Goal: Transaction & Acquisition: Purchase product/service

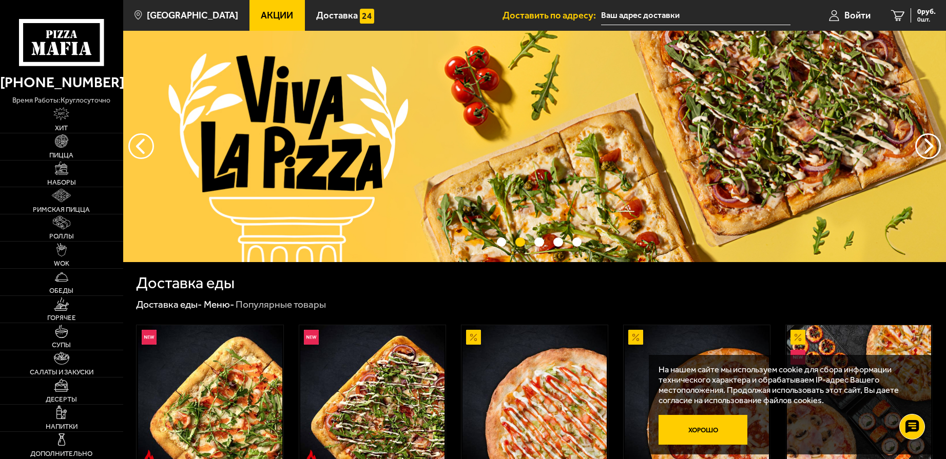
click at [714, 433] on button "Хорошо" at bounding box center [702, 430] width 89 height 30
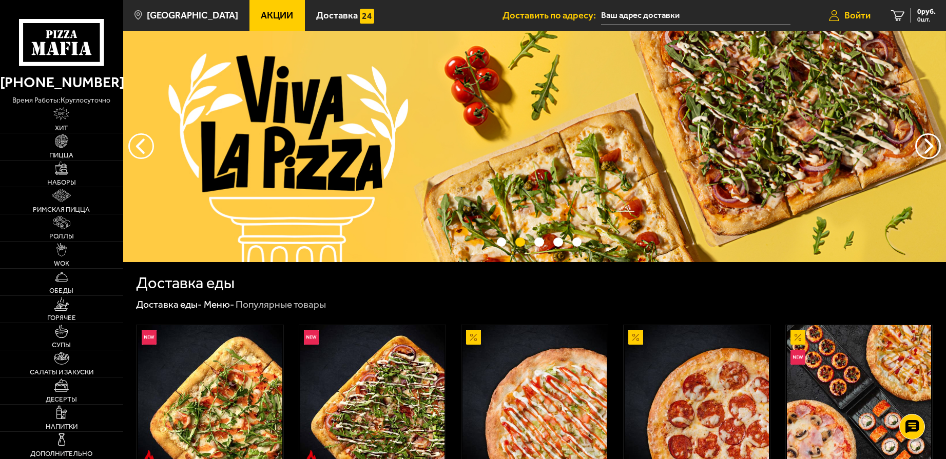
click at [856, 13] on span "Войти" at bounding box center [857, 15] width 26 height 9
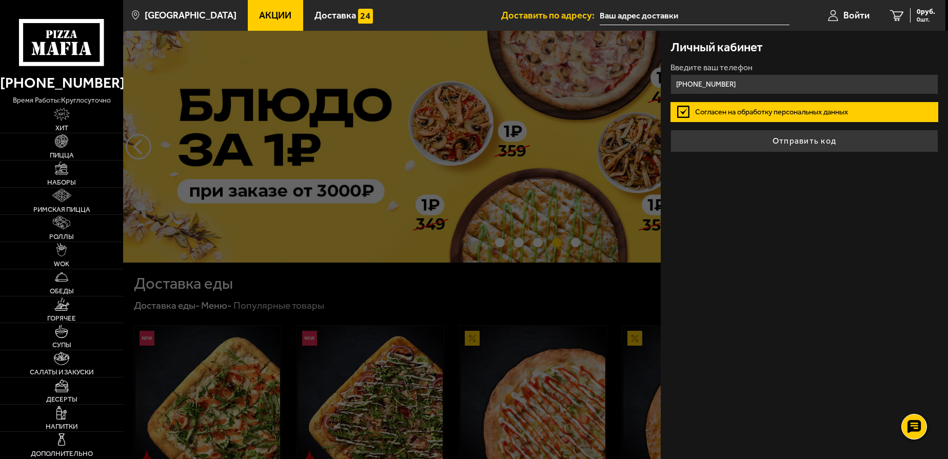
type input "[PHONE_NUMBER]"
click at [671, 130] on button "Отправить код" at bounding box center [805, 141] width 268 height 23
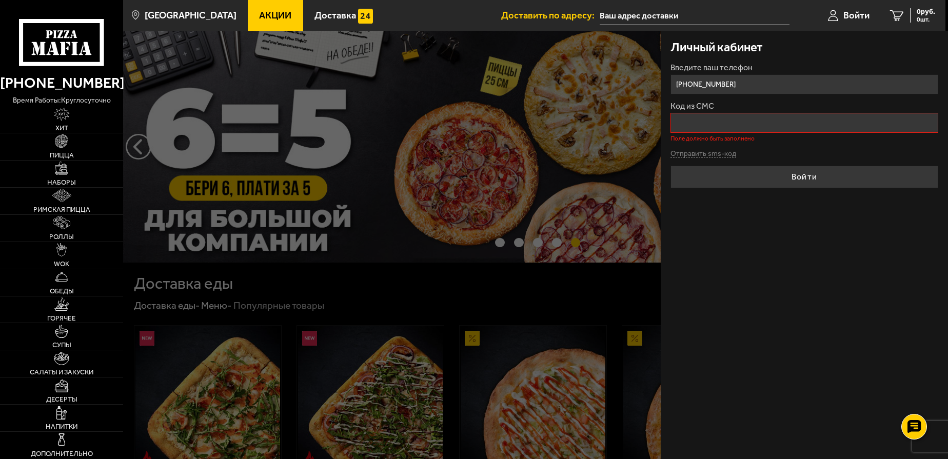
click at [711, 147] on form "Введите ваш телефон [PHONE_NUMBER] Код из СМС Поле должно быть заполнено Отправ…" at bounding box center [805, 126] width 268 height 125
click at [696, 129] on input "Код из СМС" at bounding box center [805, 123] width 268 height 20
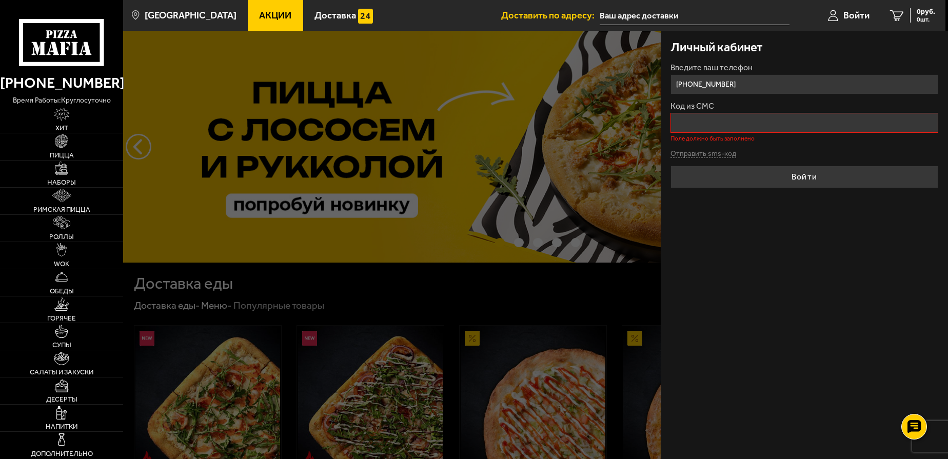
click at [752, 91] on input "[PHONE_NUMBER]" at bounding box center [805, 84] width 268 height 20
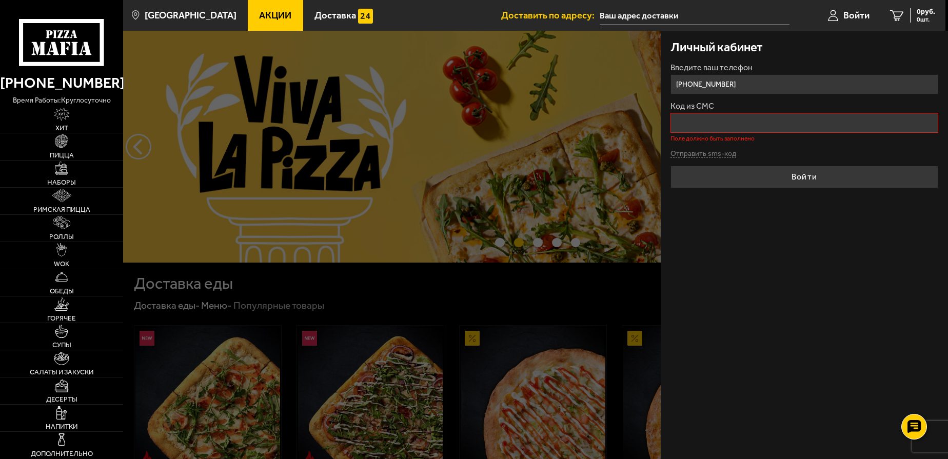
click at [738, 122] on input "Код из СМС" at bounding box center [805, 123] width 268 height 20
type input "9484"
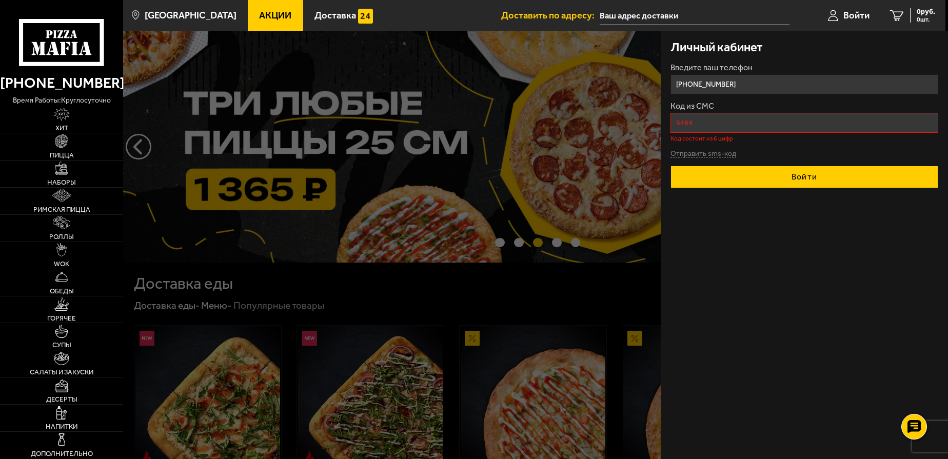
click at [810, 181] on button "Войти" at bounding box center [805, 177] width 268 height 23
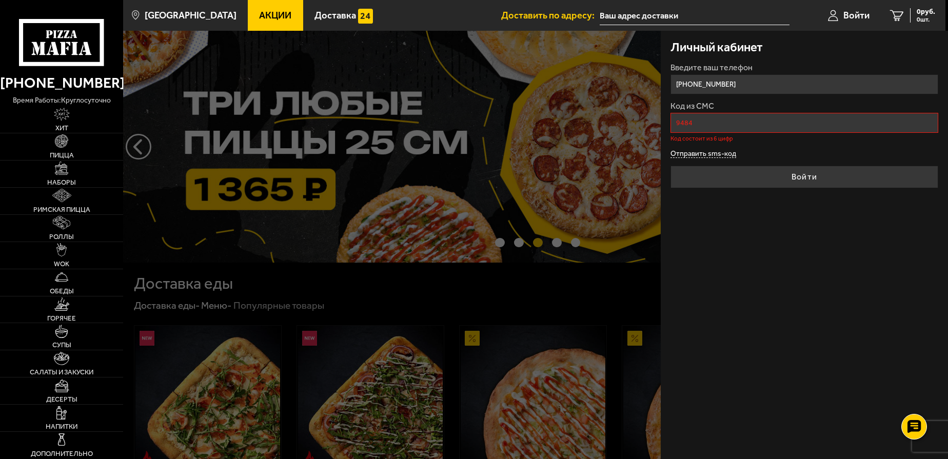
click at [717, 152] on button "Отправить sms-код" at bounding box center [704, 154] width 66 height 8
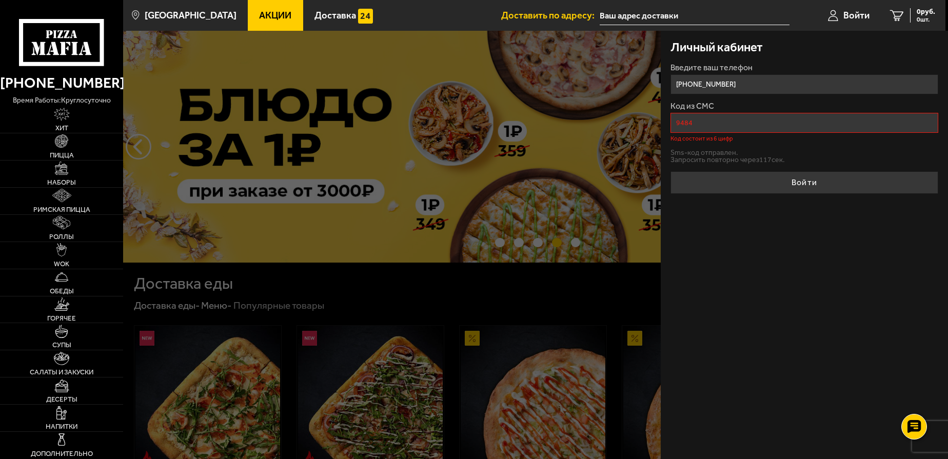
drag, startPoint x: 699, startPoint y: 124, endPoint x: 643, endPoint y: 116, distance: 56.0
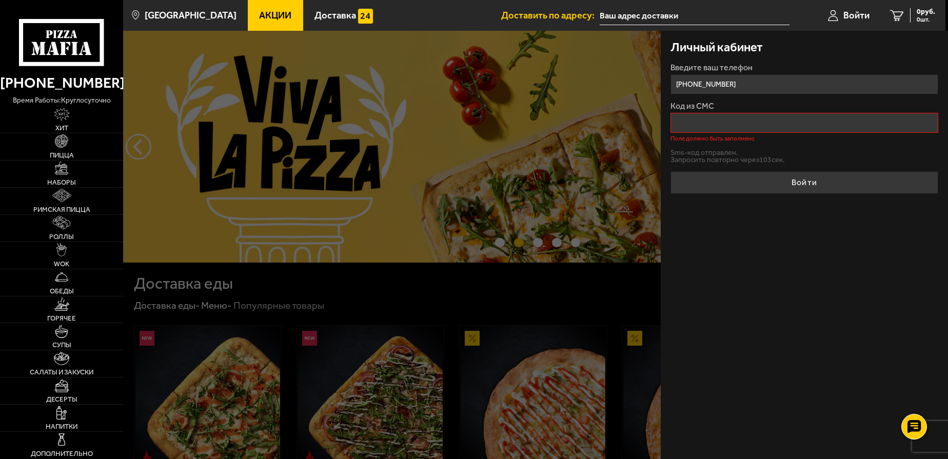
click at [753, 82] on input "[PHONE_NUMBER]" at bounding box center [805, 84] width 268 height 20
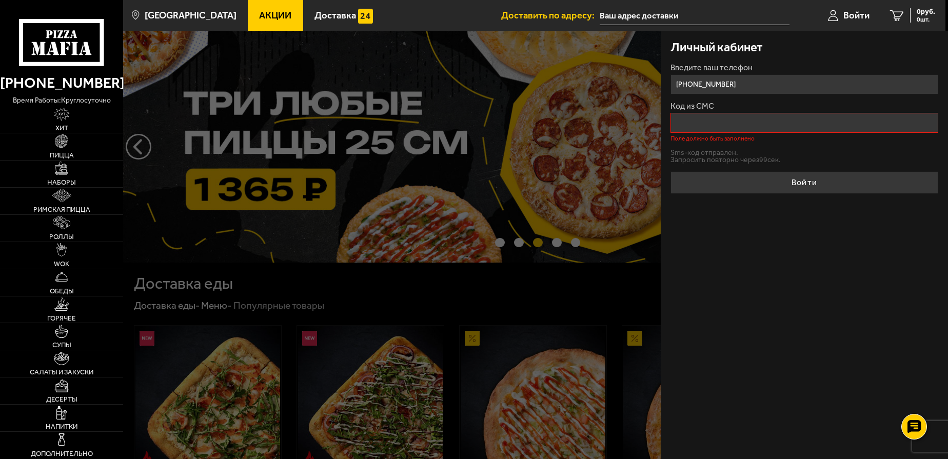
click at [698, 119] on input "Код из СМС" at bounding box center [805, 123] width 268 height 20
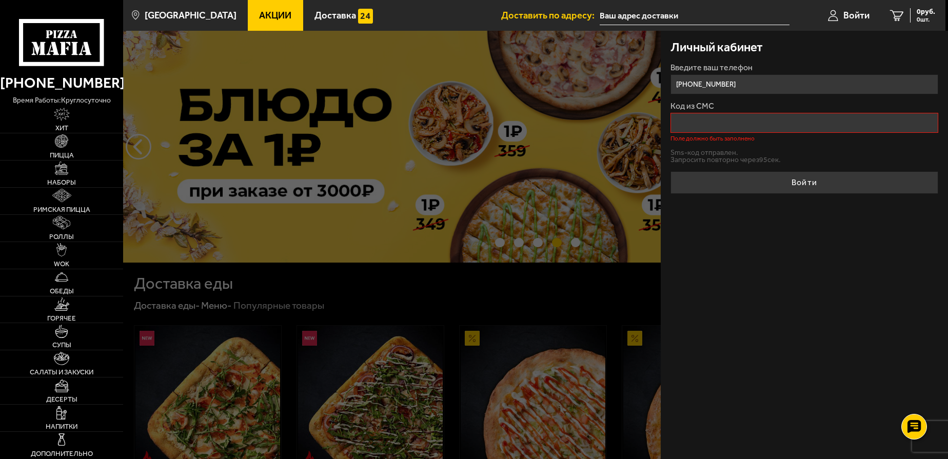
click at [699, 127] on input "Код из СМС" at bounding box center [805, 123] width 268 height 20
click at [824, 273] on div "Личный кабинет Введите ваш телефон [PHONE_NUMBER] Код из СМС Поле должно быть з…" at bounding box center [804, 245] width 287 height 428
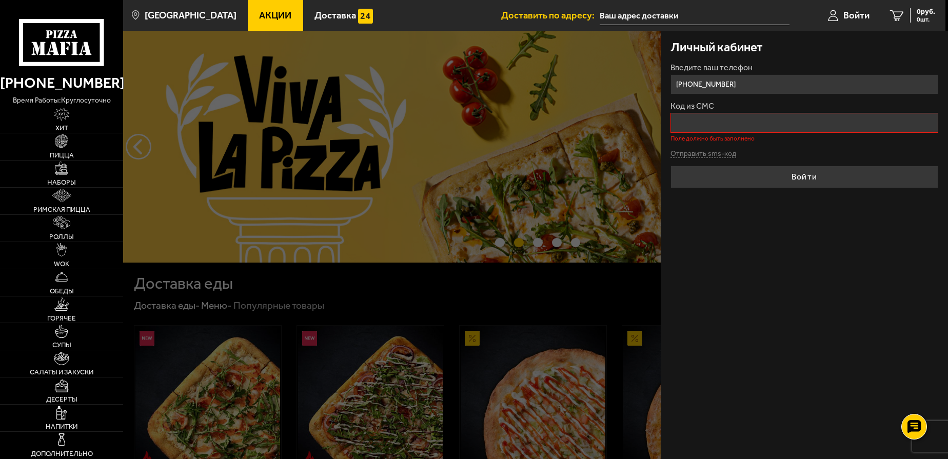
click at [747, 90] on input "[PHONE_NUMBER]" at bounding box center [805, 84] width 268 height 20
drag, startPoint x: 747, startPoint y: 88, endPoint x: 696, endPoint y: 81, distance: 51.3
click at [693, 81] on input "[PHONE_NUMBER]" at bounding box center [805, 84] width 268 height 20
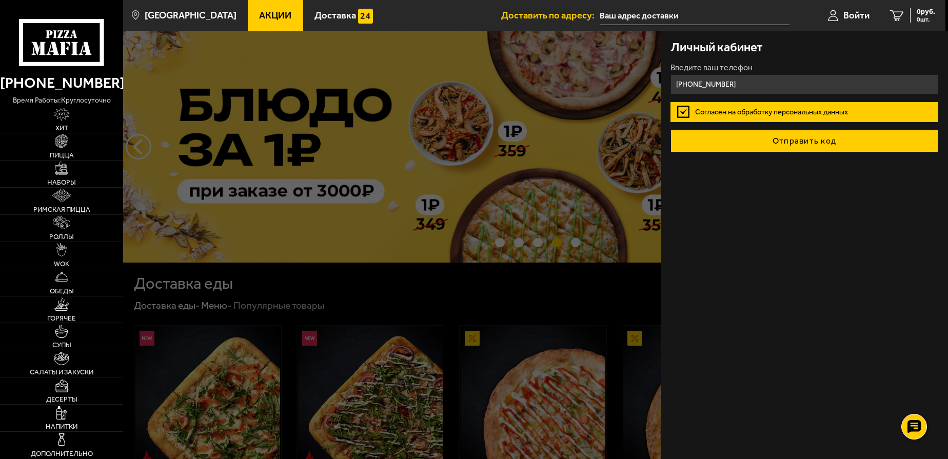
type input "[PHONE_NUMBER]"
click at [806, 145] on button "Отправить код" at bounding box center [805, 141] width 268 height 23
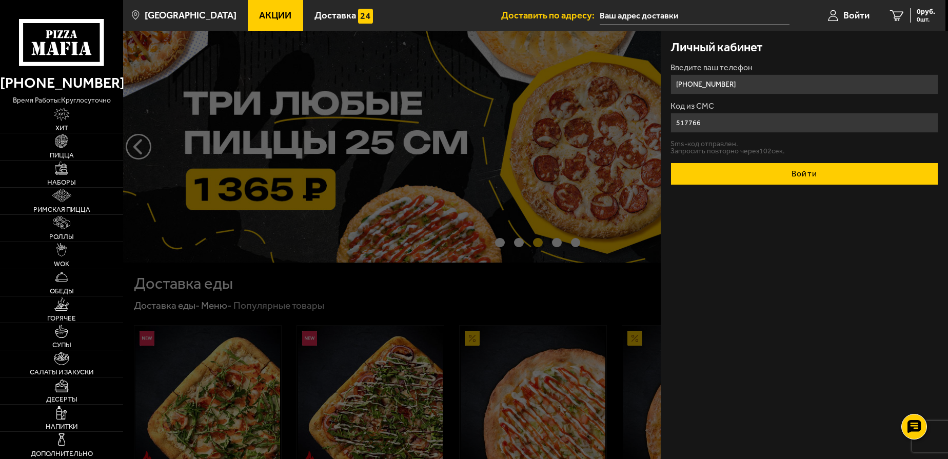
type input "517766"
click at [785, 181] on button "Войти" at bounding box center [805, 174] width 268 height 23
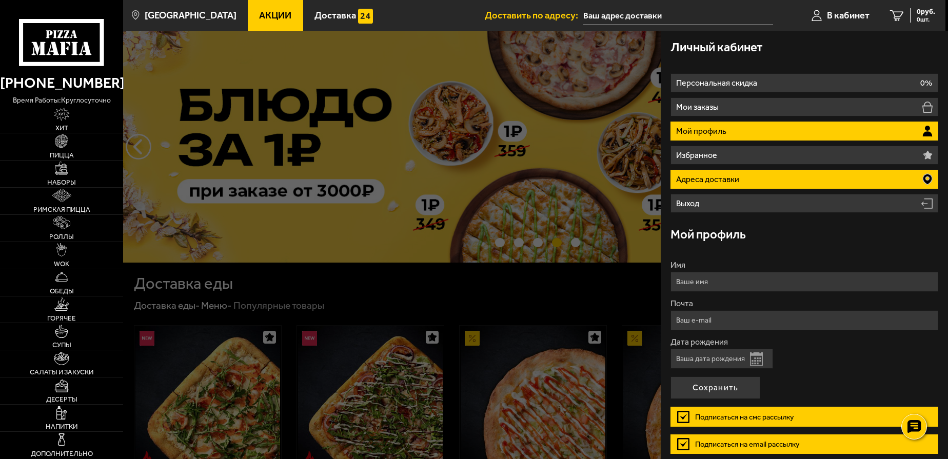
click at [926, 181] on icon at bounding box center [927, 179] width 9 height 11
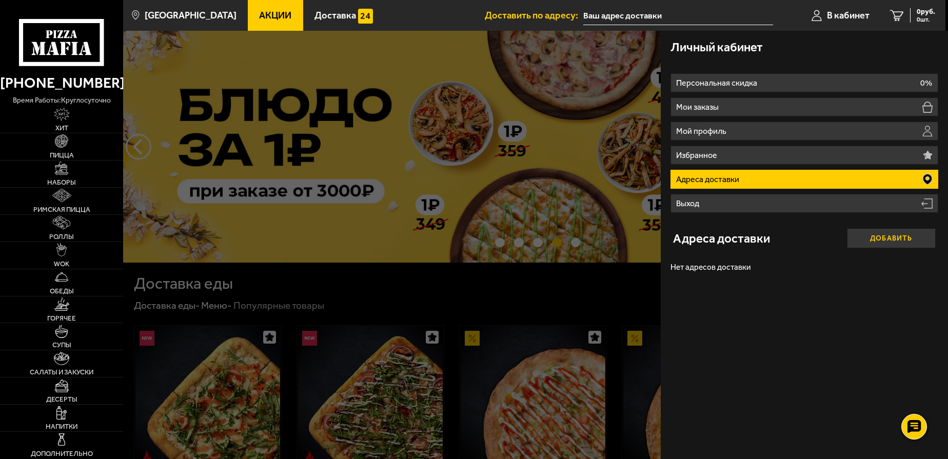
click at [886, 242] on button "Добавить" at bounding box center [891, 238] width 89 height 20
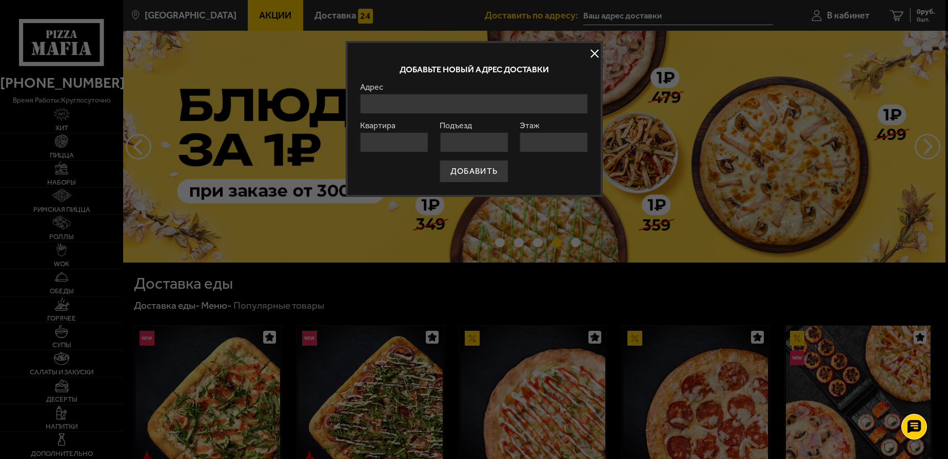
drag, startPoint x: 409, startPoint y: 111, endPoint x: 414, endPoint y: 108, distance: 5.6
click at [409, 110] on input "Адрес" at bounding box center [474, 104] width 228 height 20
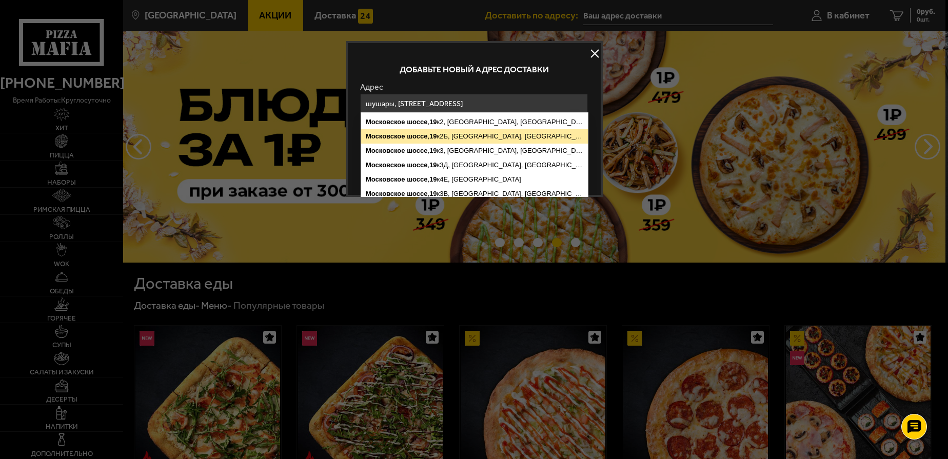
click at [534, 138] on ymaps "[STREET_ADDRESS]" at bounding box center [474, 136] width 227 height 14
type input "[STREET_ADDRESS]"
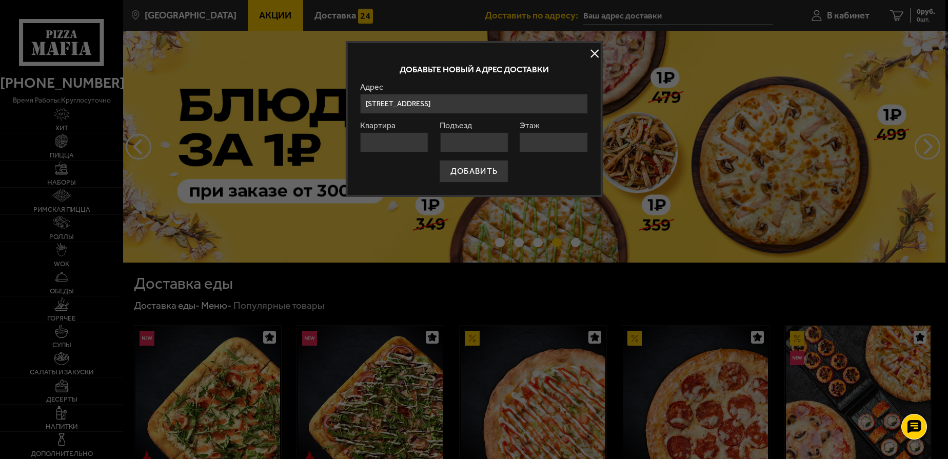
click at [412, 142] on input "Квартира" at bounding box center [394, 142] width 68 height 20
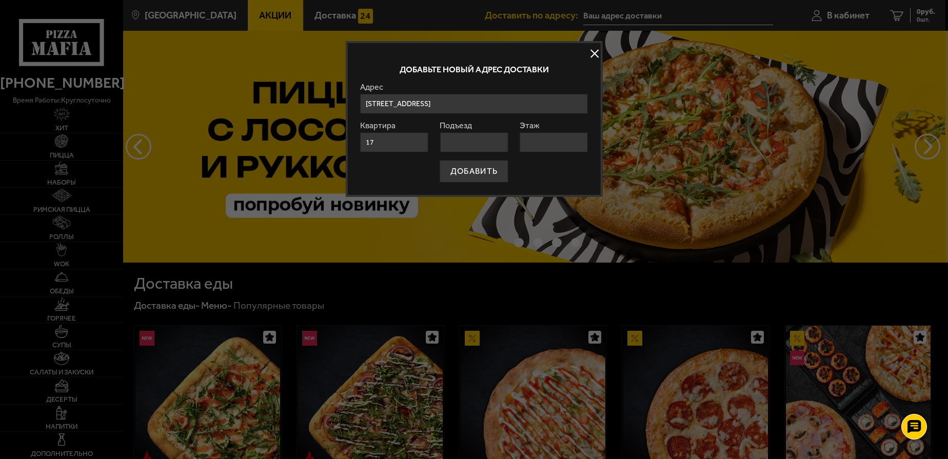
type input "17"
click at [550, 144] on input "Этаж" at bounding box center [554, 142] width 68 height 20
type input "1"
click at [485, 173] on form "Адрес [STREET_ADDRESS], Санкт-Петербург [STREET_ADDRESS] Подъезд Этаж 1 ДОБАВИТЬ" at bounding box center [474, 133] width 228 height 100
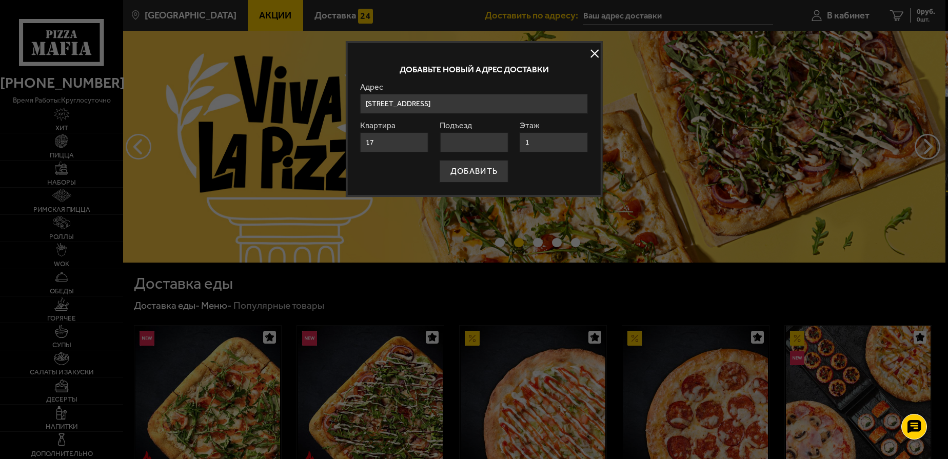
click at [539, 143] on input "1" at bounding box center [554, 142] width 68 height 20
click at [482, 143] on input "Подъезд" at bounding box center [474, 142] width 68 height 20
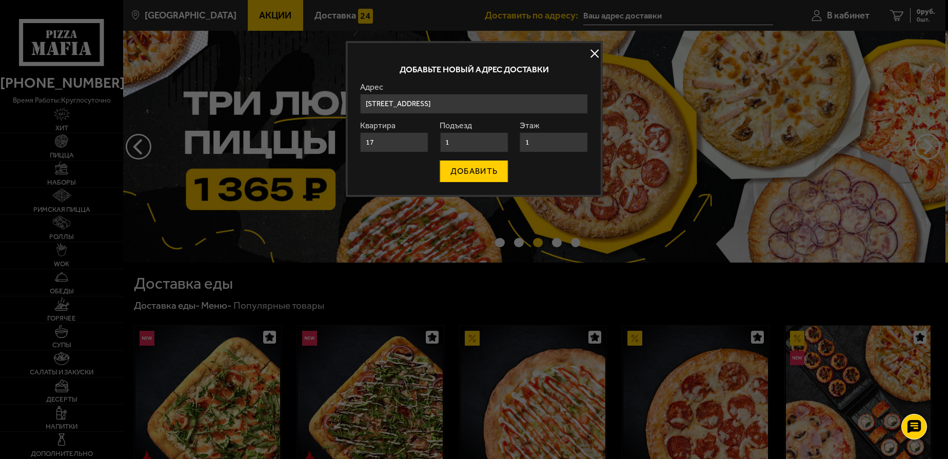
type input "1"
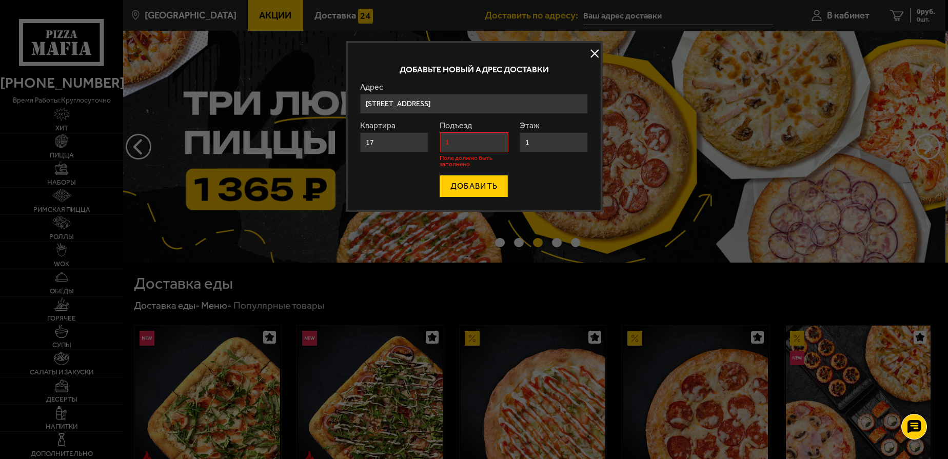
click at [467, 166] on form "Адрес [STREET_ADDRESS], Санкт-Петербург [STREET_ADDRESS]-Петербург Квартира 17 …" at bounding box center [474, 140] width 228 height 114
click at [488, 184] on button "ДОБАВИТЬ" at bounding box center [474, 186] width 69 height 23
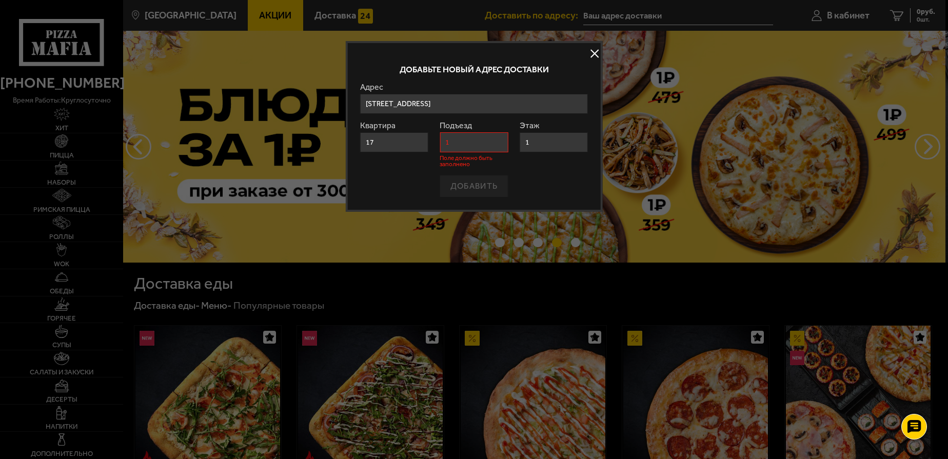
click at [545, 144] on input "1" at bounding box center [554, 142] width 68 height 20
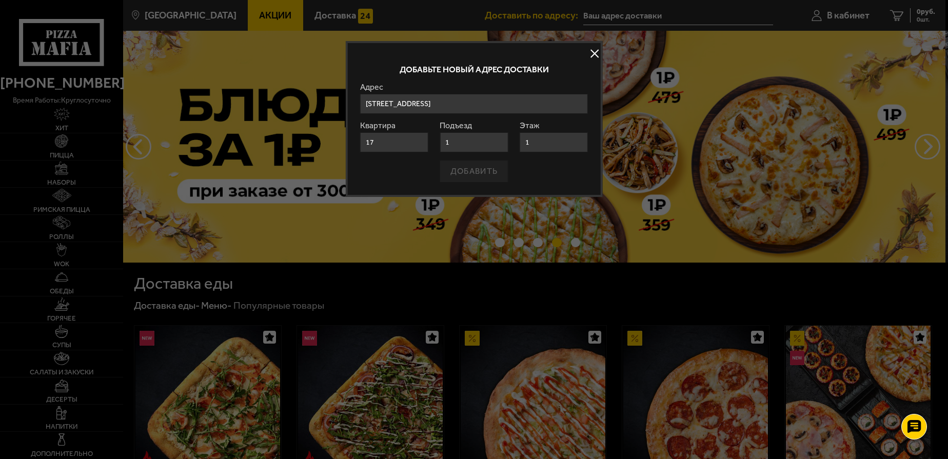
click at [481, 176] on div "ДОБАВИТЬ" at bounding box center [474, 171] width 228 height 23
click at [479, 169] on div "ДОБАВИТЬ" at bounding box center [474, 171] width 228 height 23
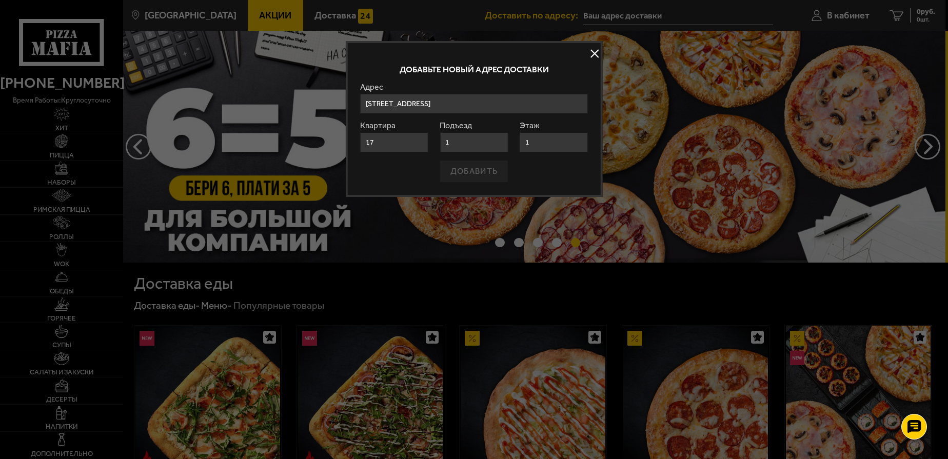
click at [541, 104] on input "[STREET_ADDRESS]" at bounding box center [474, 104] width 228 height 20
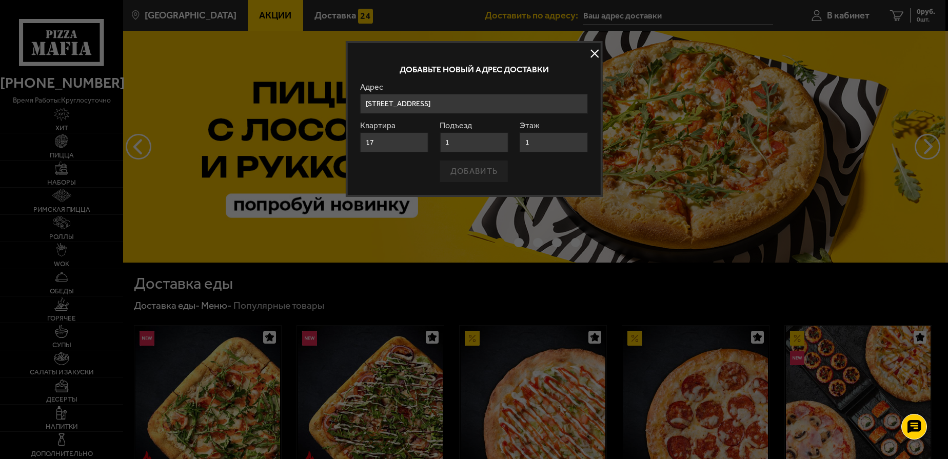
drag, startPoint x: 534, startPoint y: 173, endPoint x: 509, endPoint y: 166, distance: 26.1
click at [532, 170] on div "ДОБАВИТЬ" at bounding box center [474, 171] width 228 height 23
click at [482, 172] on div "ДОБАВИТЬ" at bounding box center [474, 171] width 228 height 23
click at [482, 149] on input "1" at bounding box center [474, 142] width 68 height 20
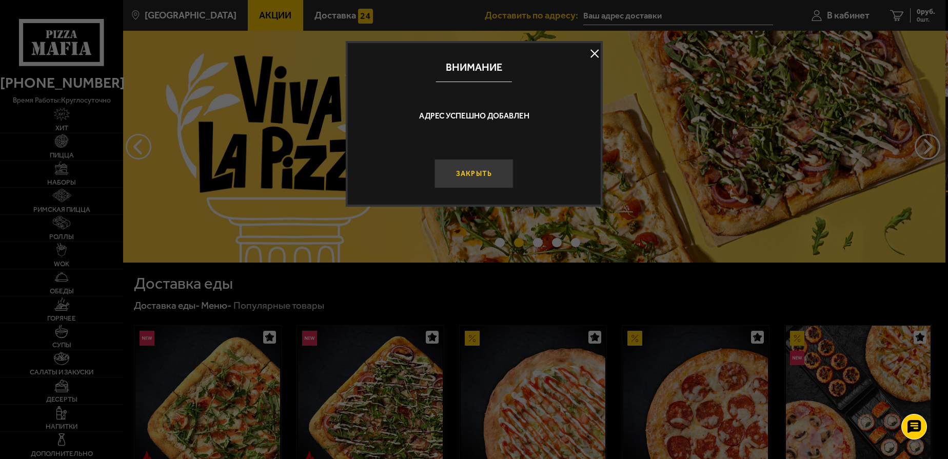
click at [473, 174] on button "Закрыть" at bounding box center [474, 174] width 79 height 30
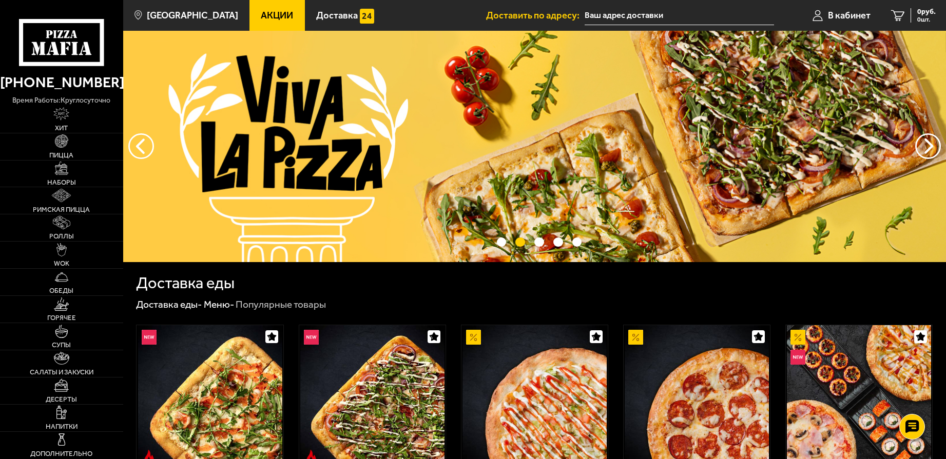
click at [677, 15] on input "text" at bounding box center [678, 15] width 189 height 19
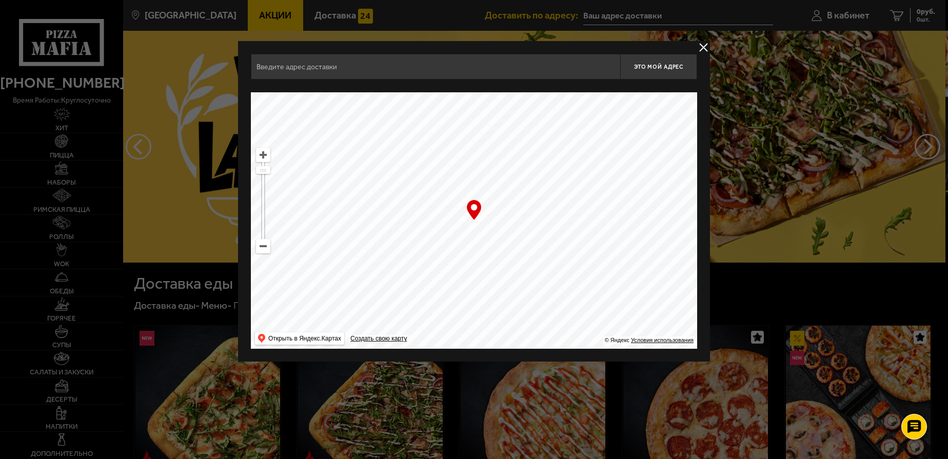
click at [335, 64] on input "text" at bounding box center [435, 67] width 369 height 26
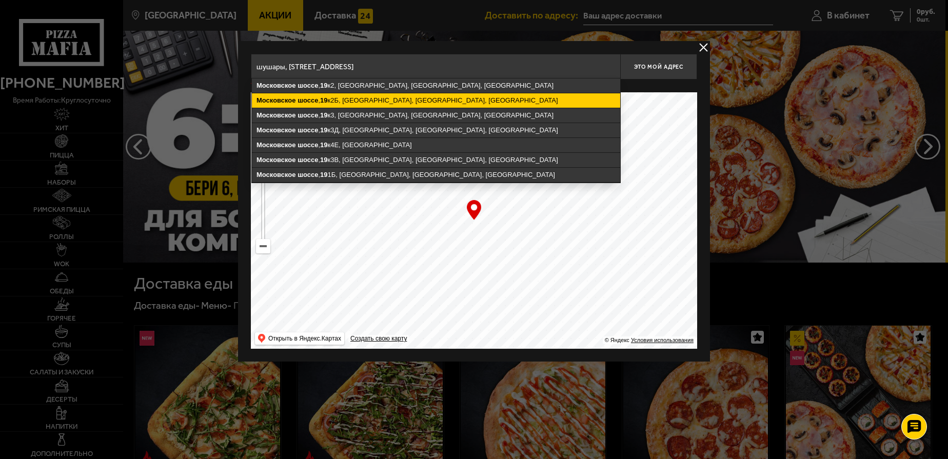
click at [388, 104] on ymaps "[STREET_ADDRESS]" at bounding box center [436, 100] width 368 height 14
type input "[STREET_ADDRESS]"
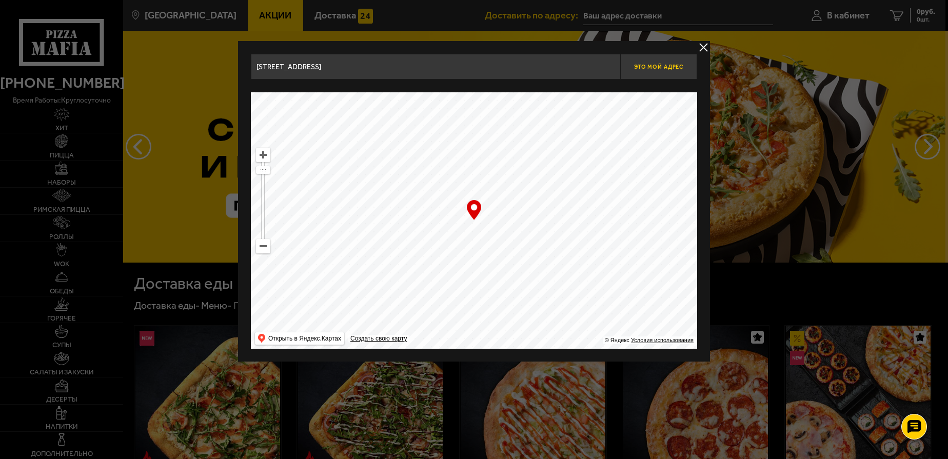
click at [662, 70] on button "Это мой адрес" at bounding box center [658, 67] width 77 height 26
type input "[STREET_ADDRESS]"
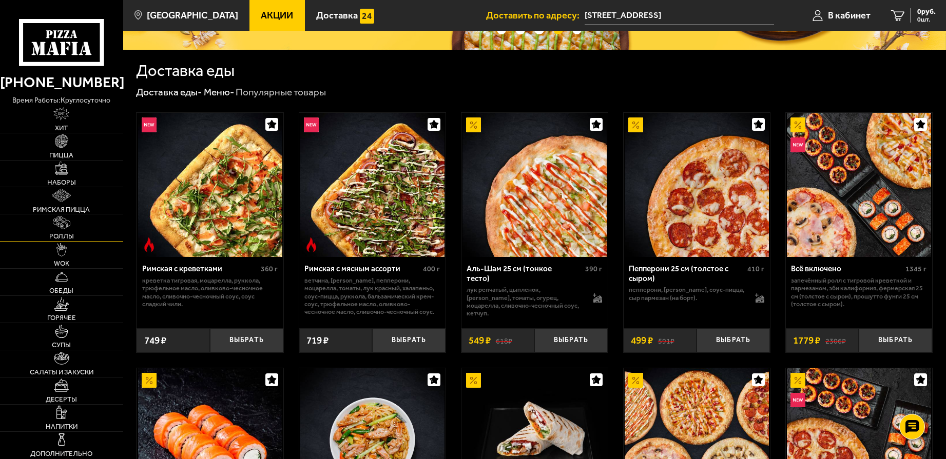
scroll to position [185, 0]
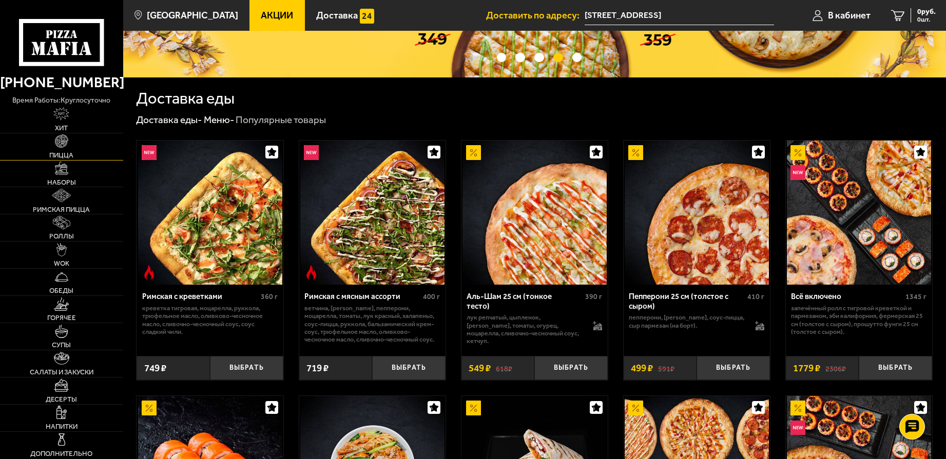
click at [62, 147] on img at bounding box center [61, 140] width 13 height 13
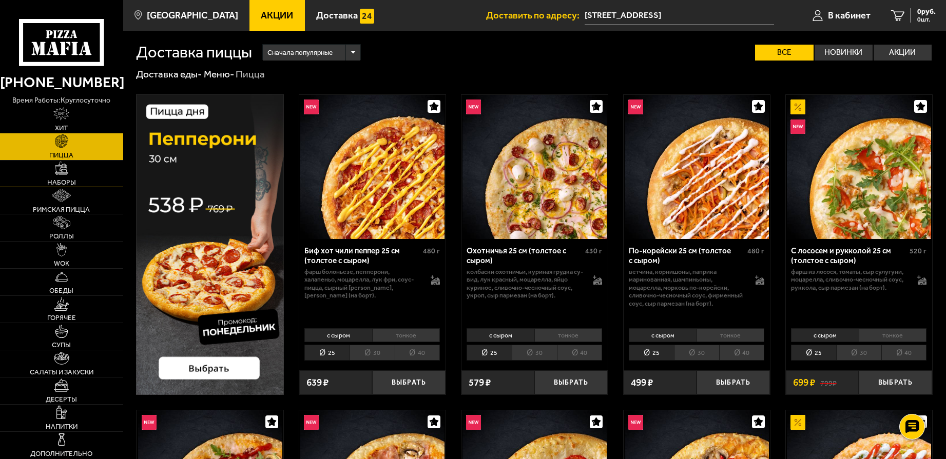
click at [59, 174] on img at bounding box center [61, 168] width 13 height 13
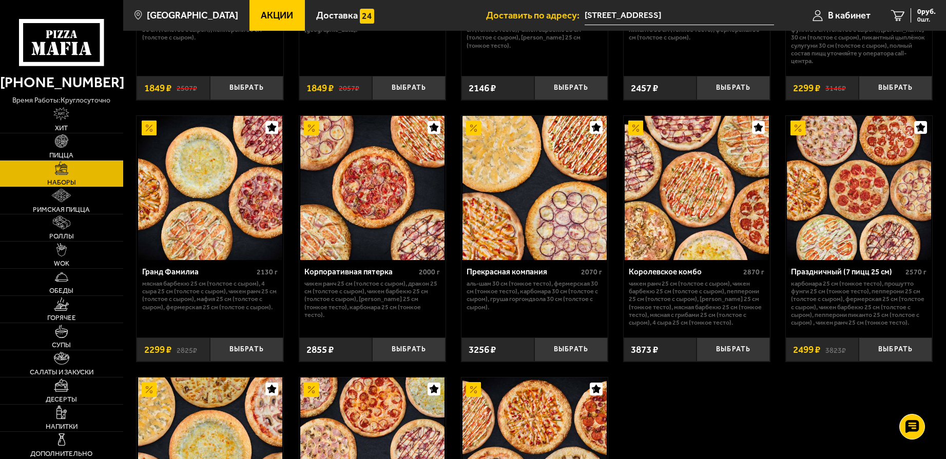
scroll to position [1293, 0]
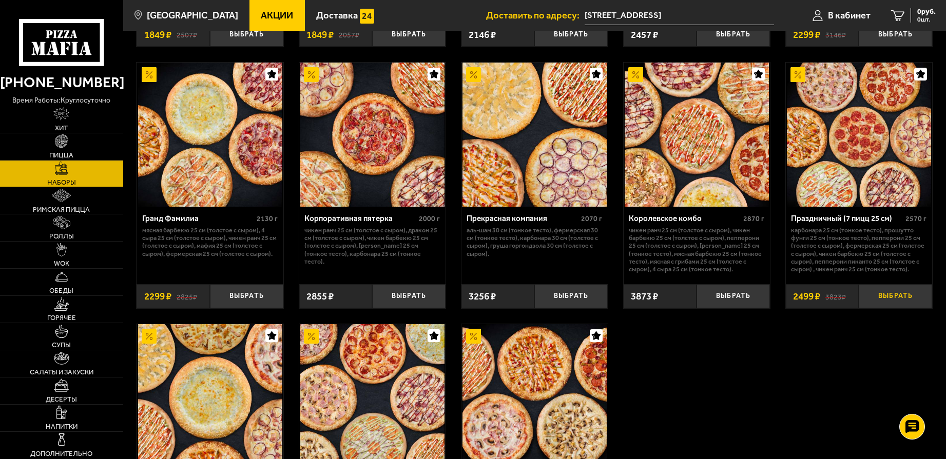
click at [899, 298] on button "Выбрать" at bounding box center [894, 296] width 73 height 24
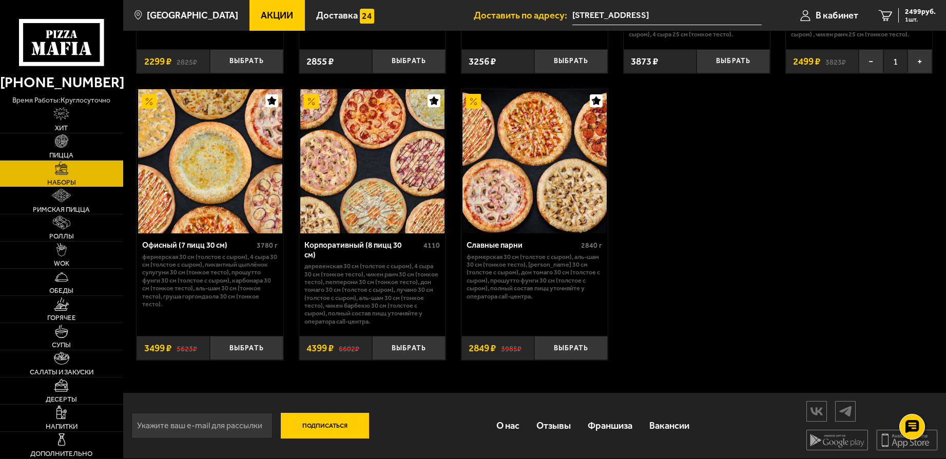
scroll to position [1533, 0]
click at [257, 347] on button "Выбрать" at bounding box center [246, 348] width 73 height 24
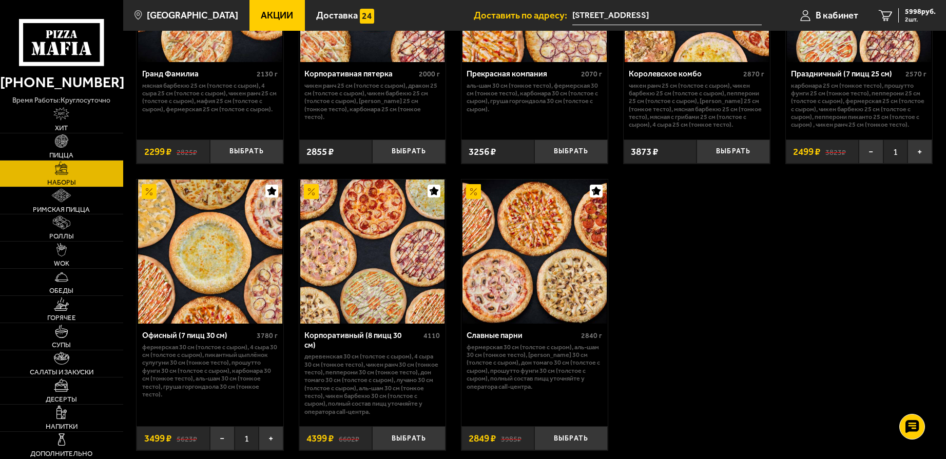
scroll to position [1410, 0]
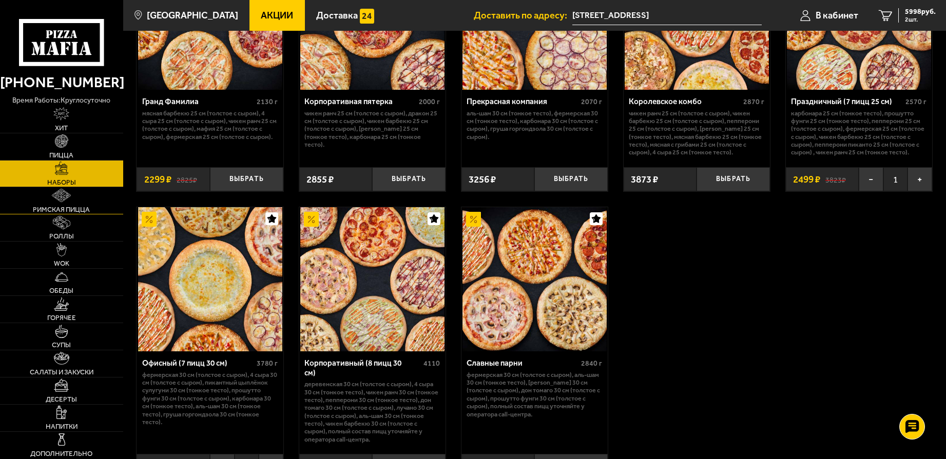
click at [65, 202] on img at bounding box center [61, 195] width 19 height 13
